Goal: Task Accomplishment & Management: Manage account settings

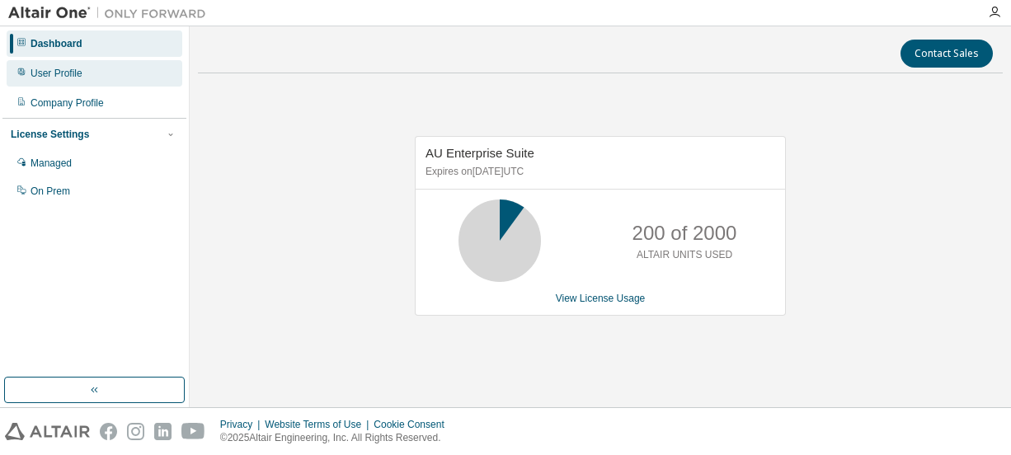
click at [116, 79] on div "User Profile" at bounding box center [95, 73] width 176 height 26
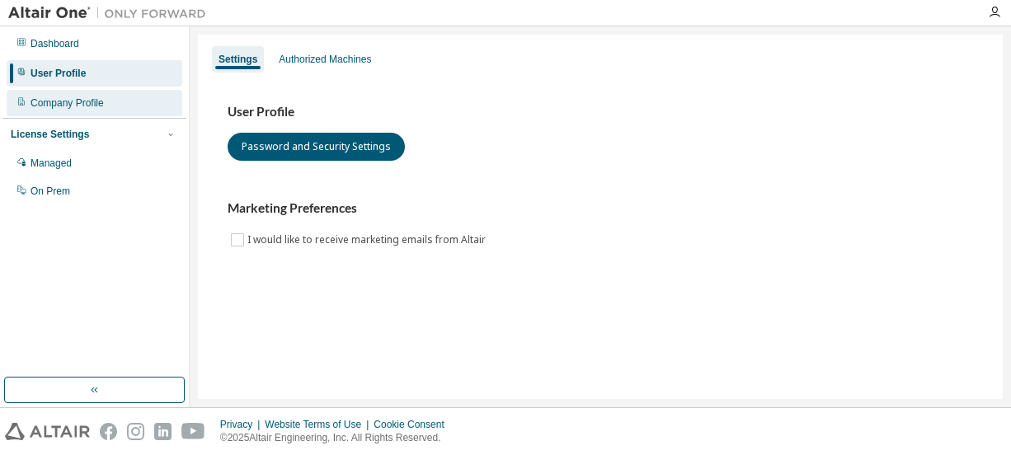
click at [130, 112] on div "Company Profile" at bounding box center [95, 103] width 176 height 26
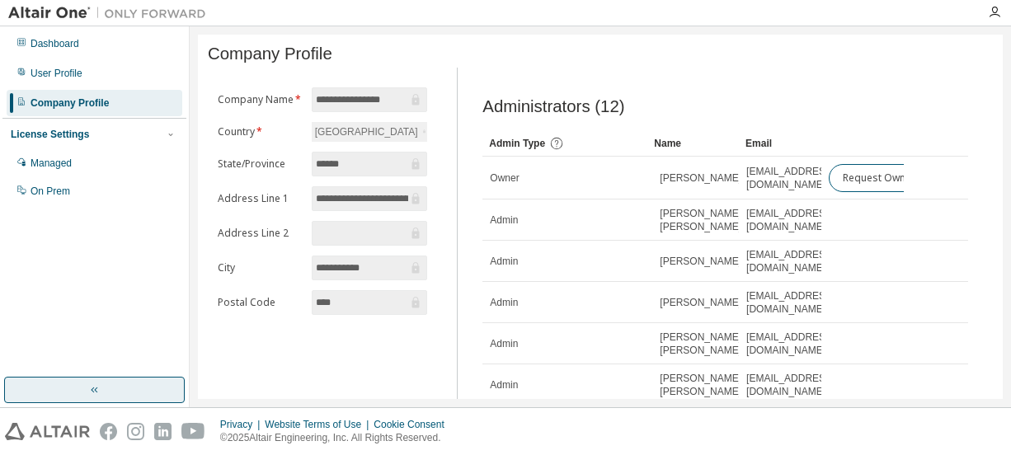
click at [107, 390] on button "button" at bounding box center [94, 390] width 181 height 26
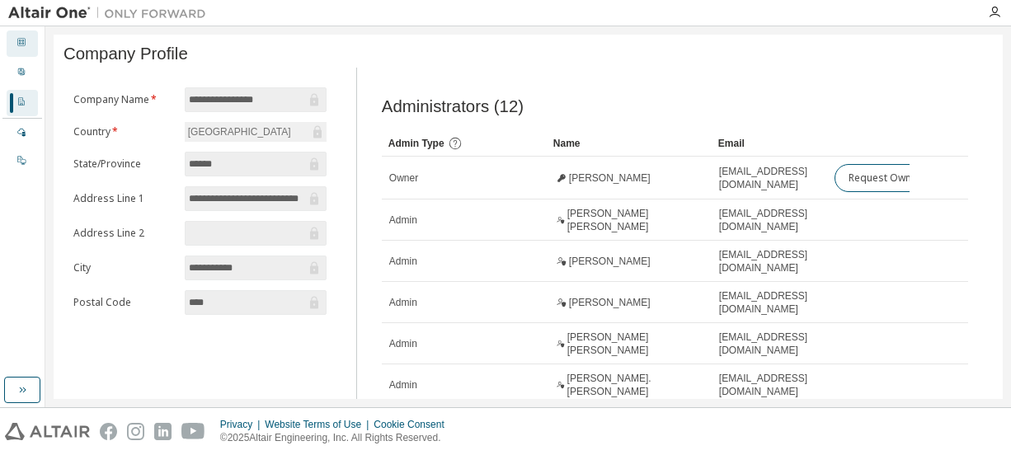
click at [22, 52] on div "Dashboard" at bounding box center [22, 44] width 31 height 26
